Goal: Task Accomplishment & Management: Manage account settings

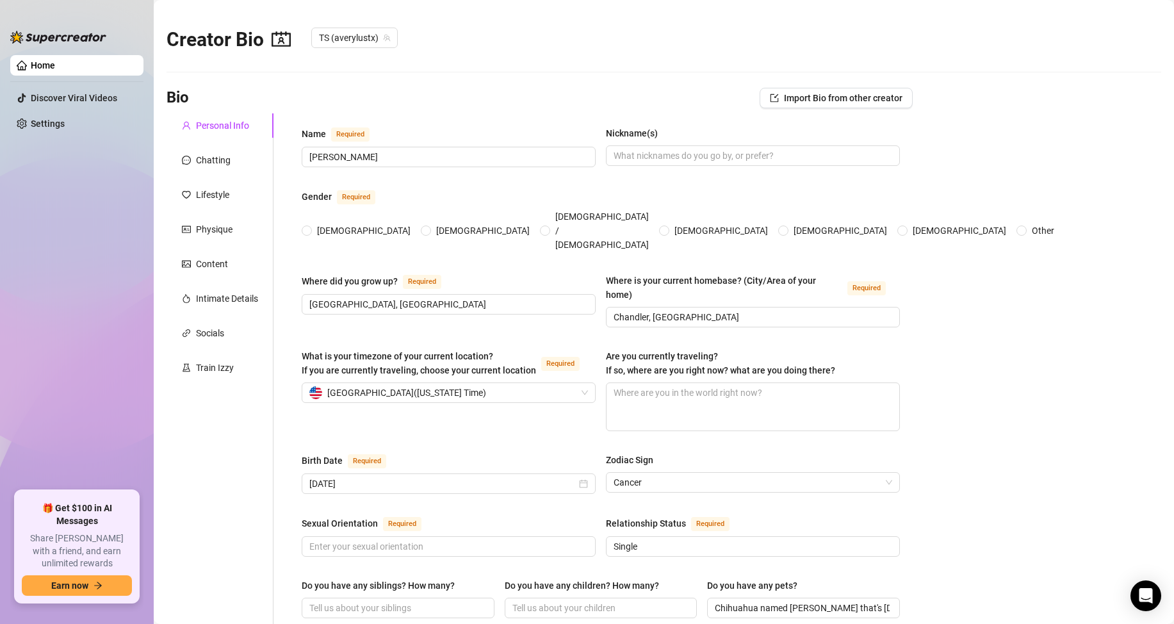
type input "[DATE]"
click at [202, 227] on div "Physique" at bounding box center [214, 229] width 36 height 14
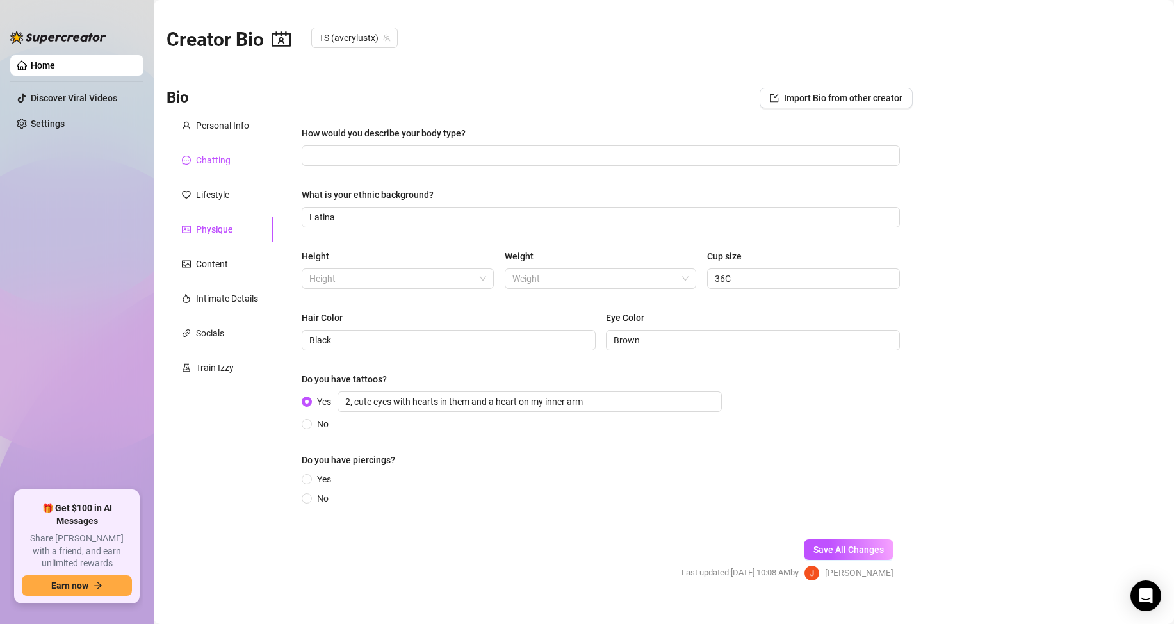
click at [200, 158] on div "Chatting" at bounding box center [213, 160] width 35 height 14
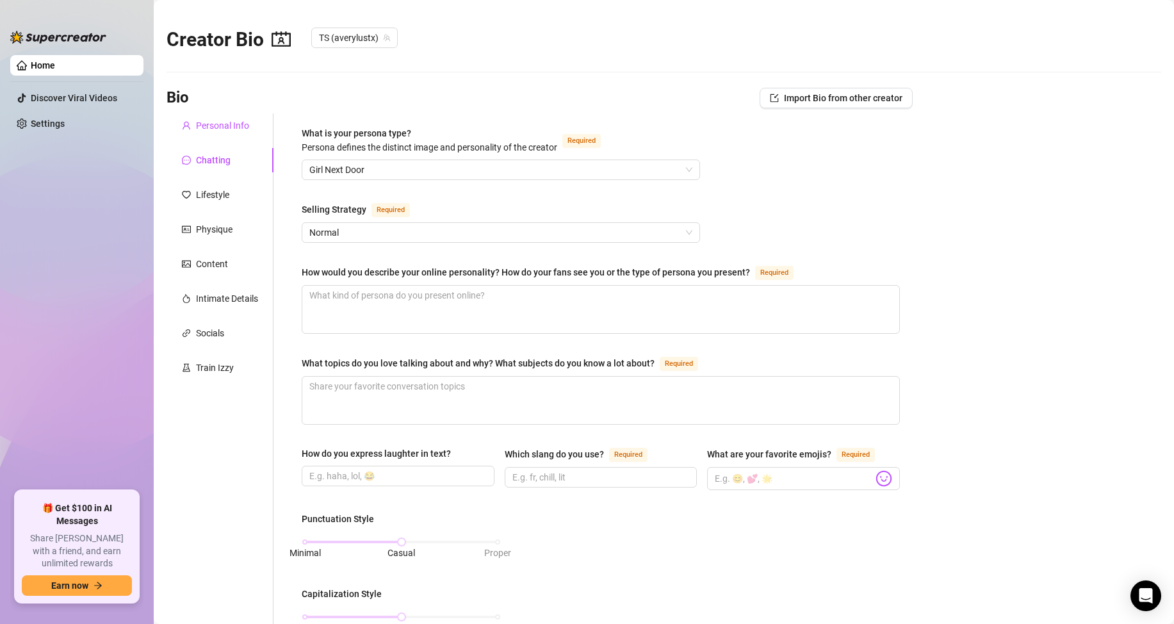
click at [211, 131] on div "Personal Info" at bounding box center [222, 125] width 53 height 14
